Goal: Information Seeking & Learning: Learn about a topic

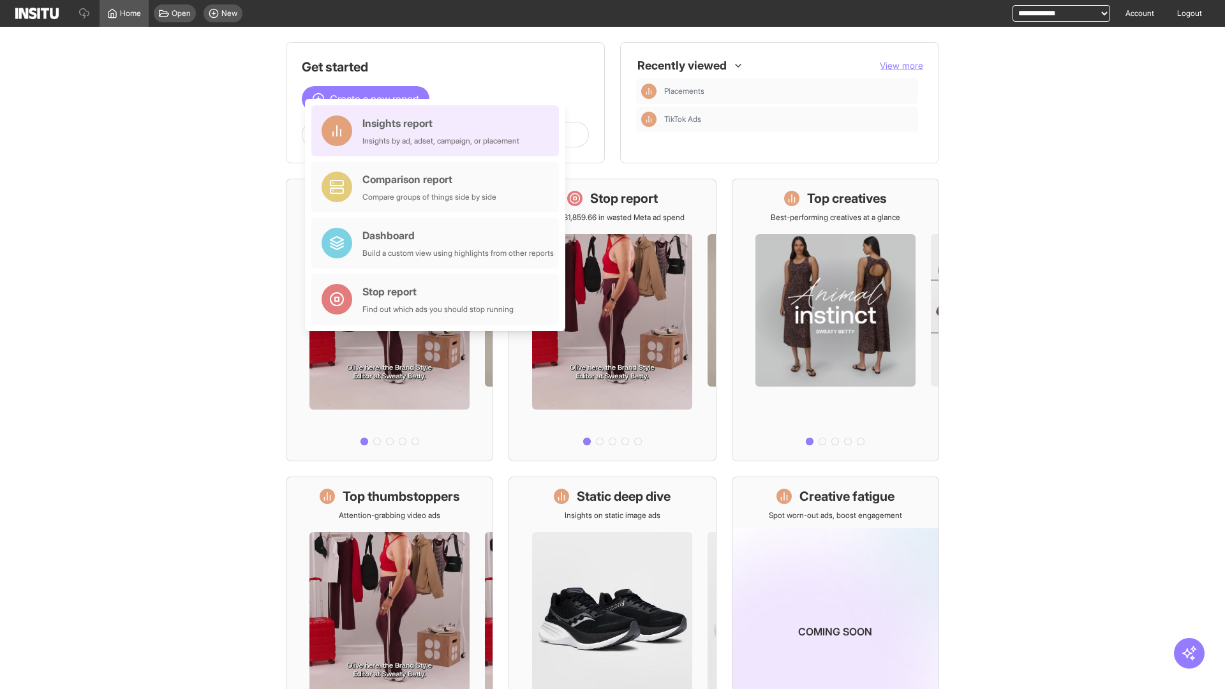
click at [438, 131] on div "Insights report Insights by ad, adset, campaign, or placement" at bounding box center [440, 131] width 157 height 31
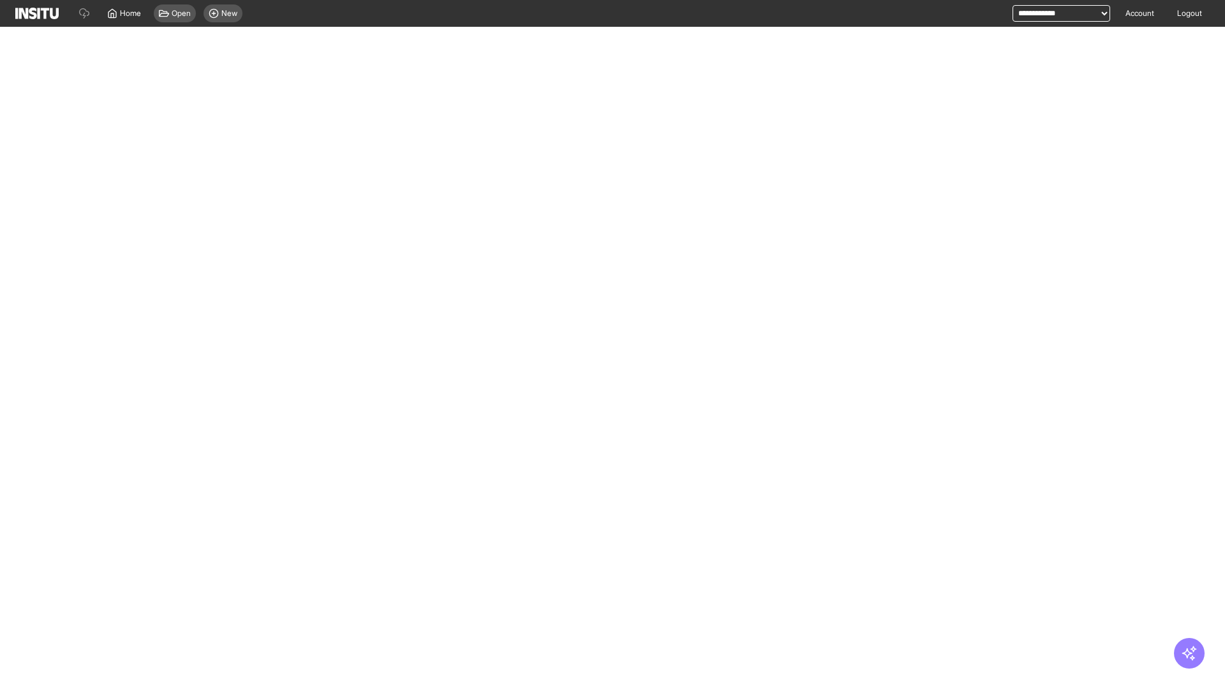
select select "**"
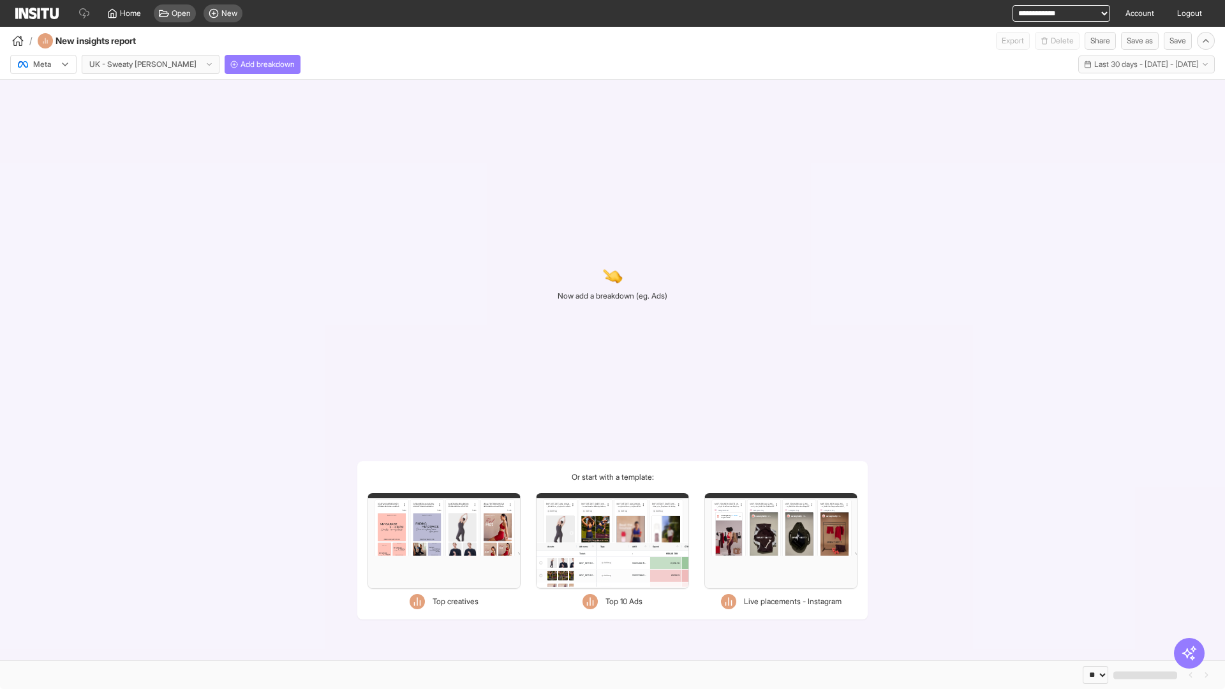
click at [43, 64] on div at bounding box center [35, 64] width 36 height 13
click at [43, 92] on span "Meta" at bounding box center [42, 91] width 17 height 11
click at [241, 64] on span "Add breakdown" at bounding box center [268, 64] width 54 height 10
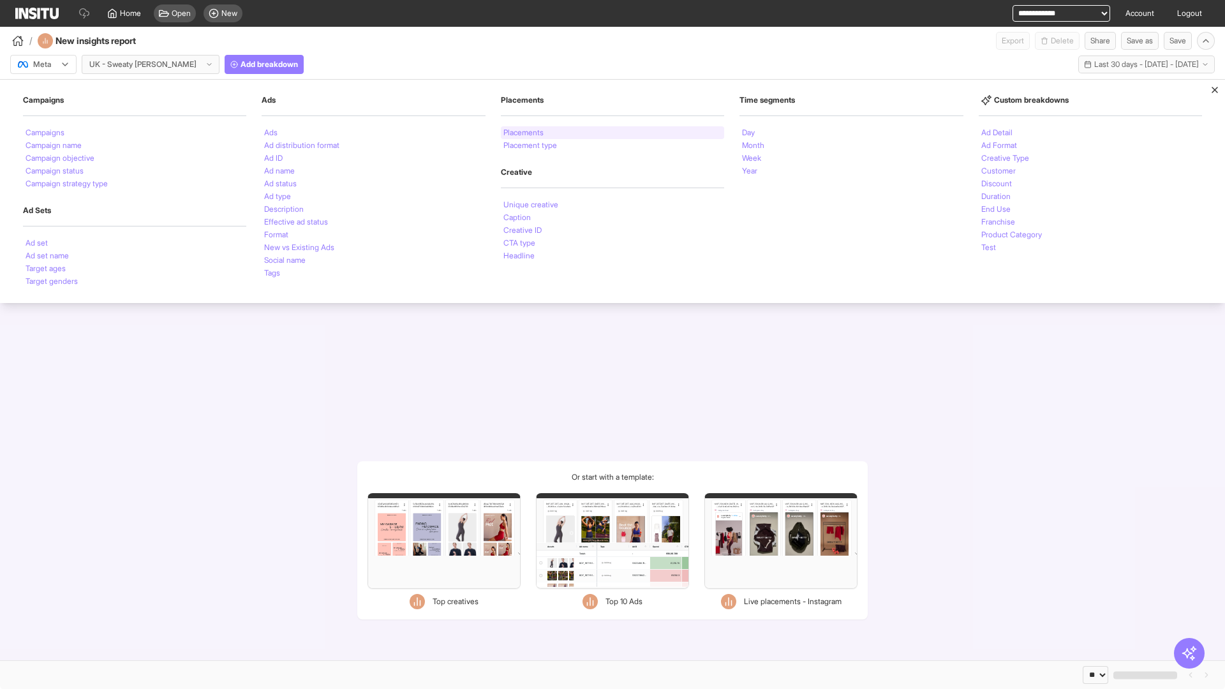
click at [524, 133] on li "Placements" at bounding box center [524, 133] width 40 height 8
